Goal: Information Seeking & Learning: Learn about a topic

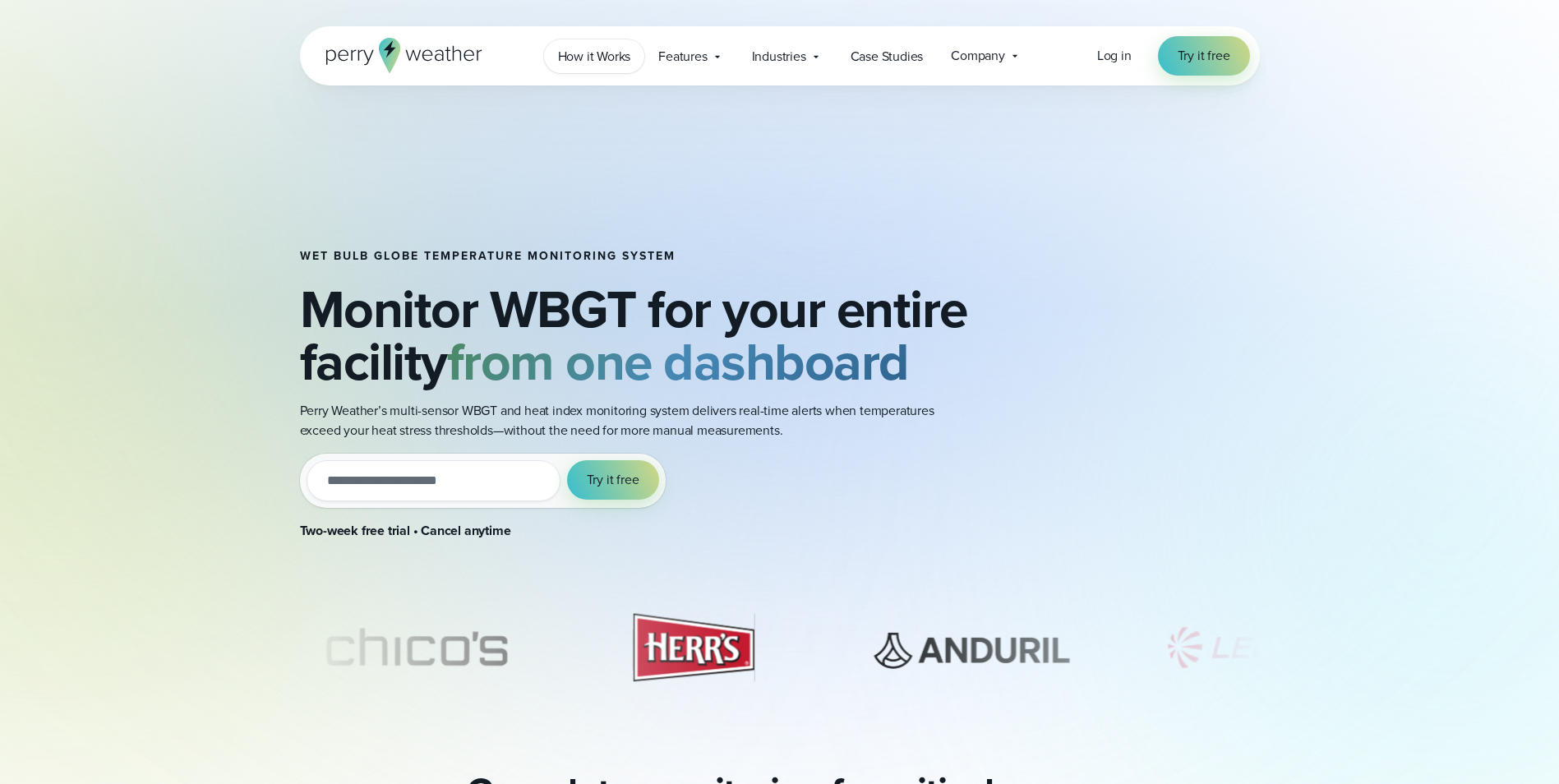
click at [579, 51] on span "How it Works" at bounding box center [594, 56] width 73 height 19
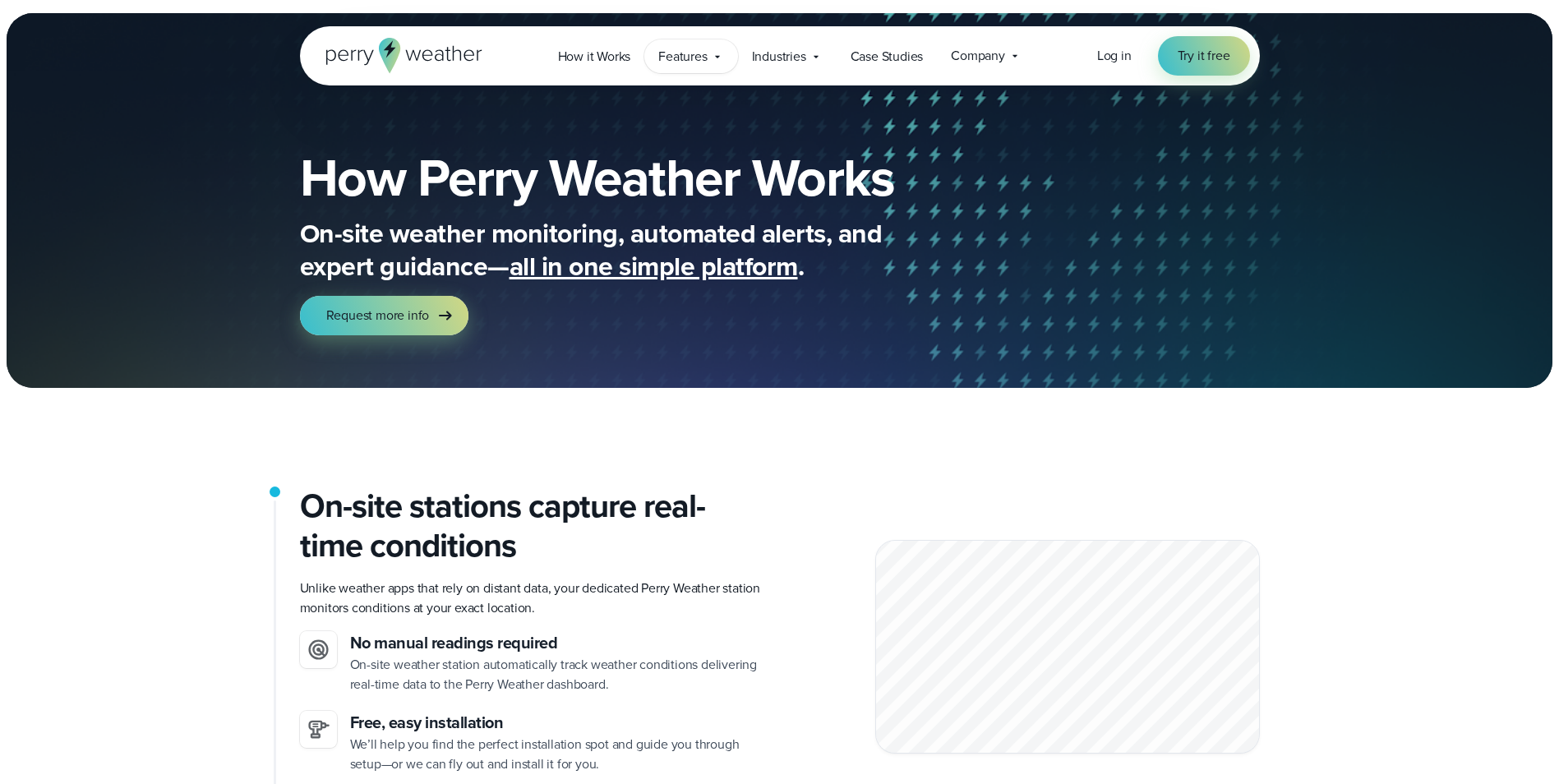
click at [694, 57] on span "Features" at bounding box center [683, 56] width 49 height 19
